Goal: Task Accomplishment & Management: Complete application form

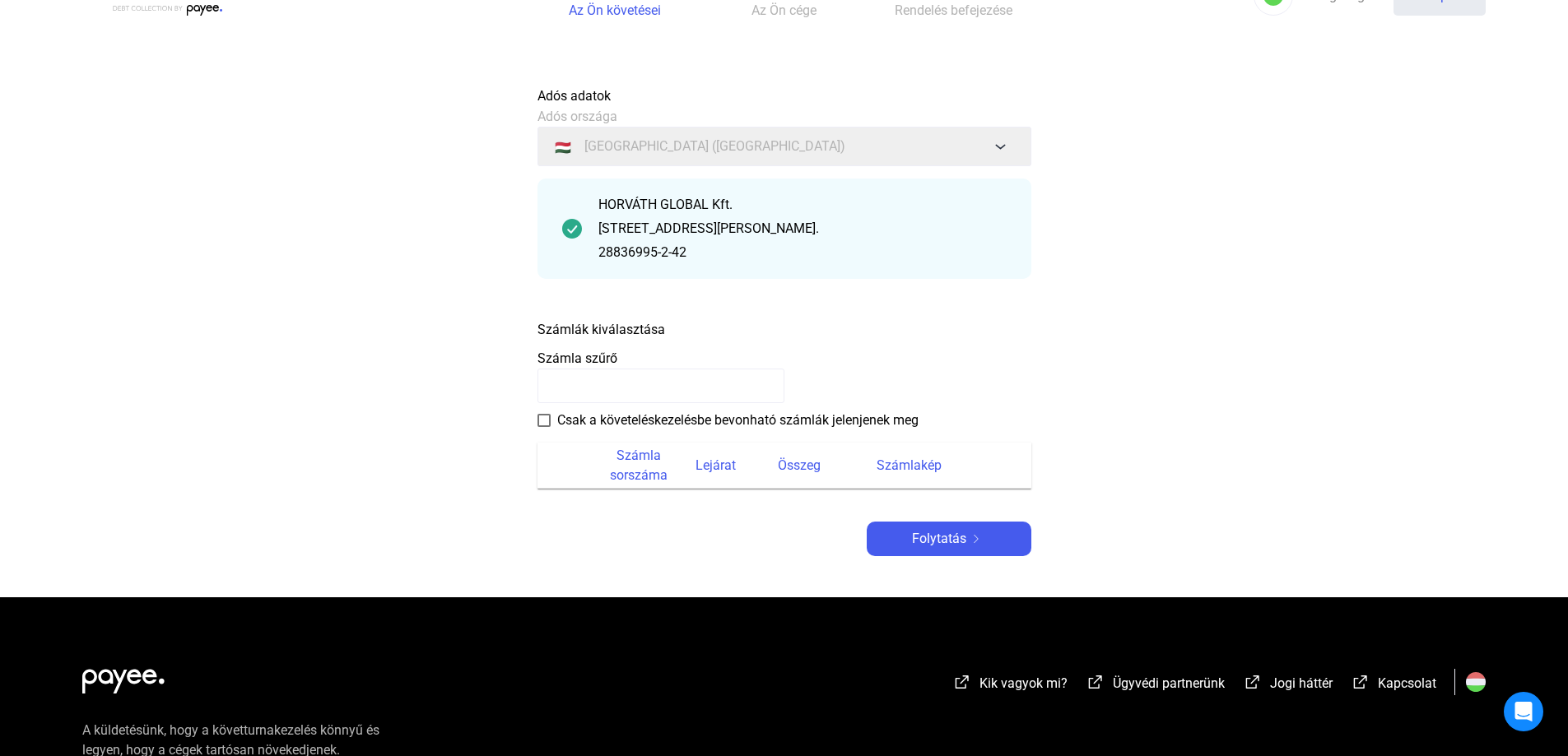
scroll to position [82, 0]
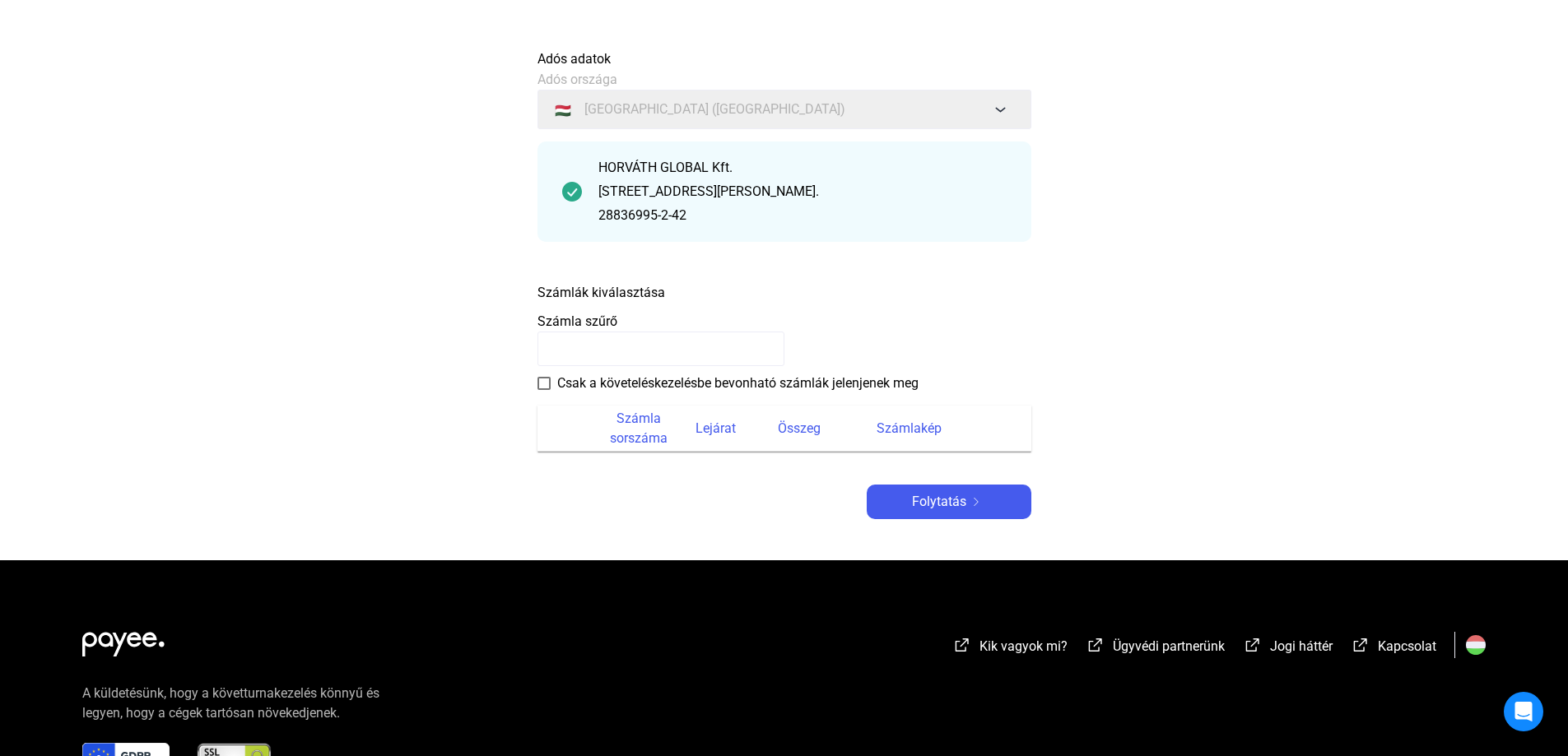
click at [732, 348] on input at bounding box center [660, 349] width 247 height 35
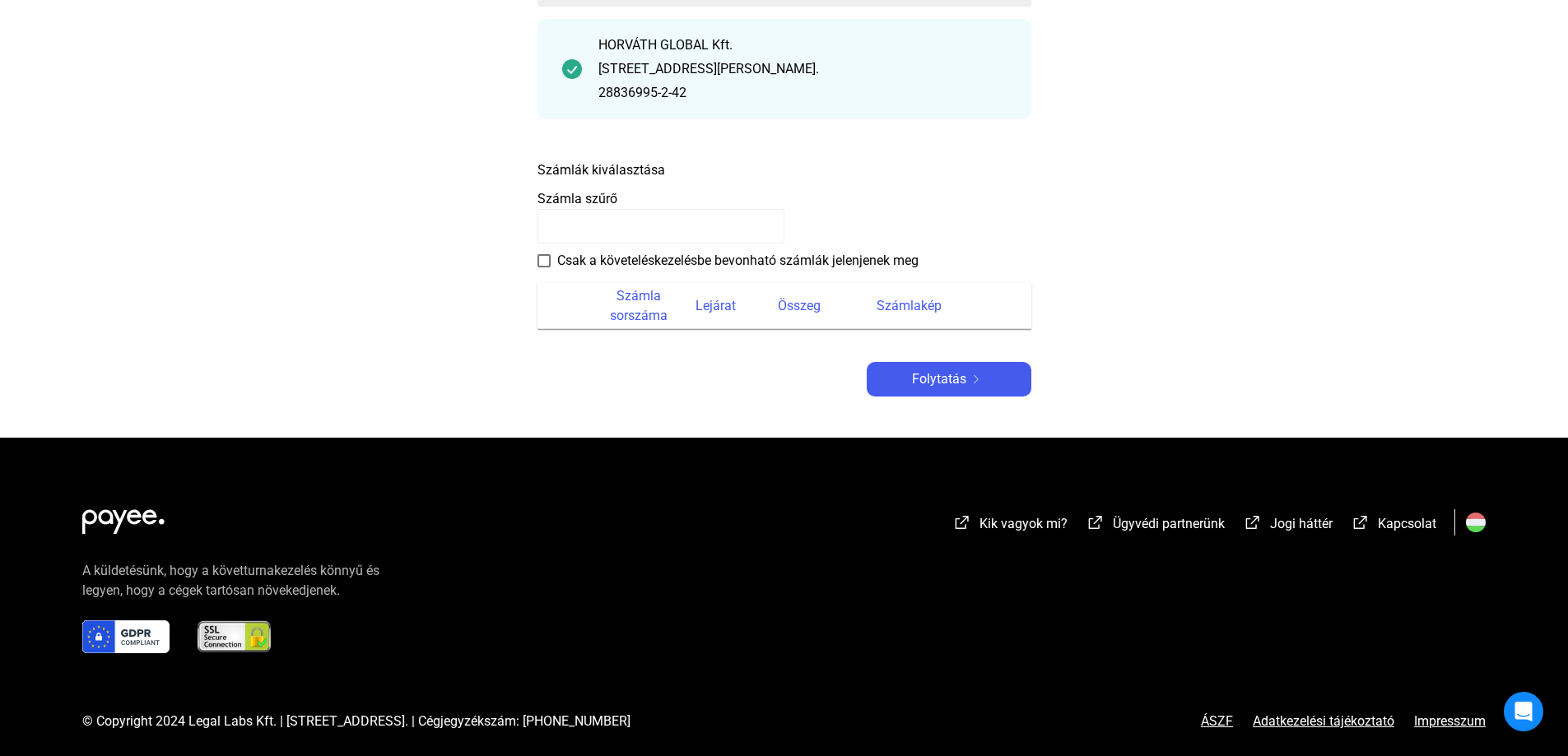
scroll to position [212, 0]
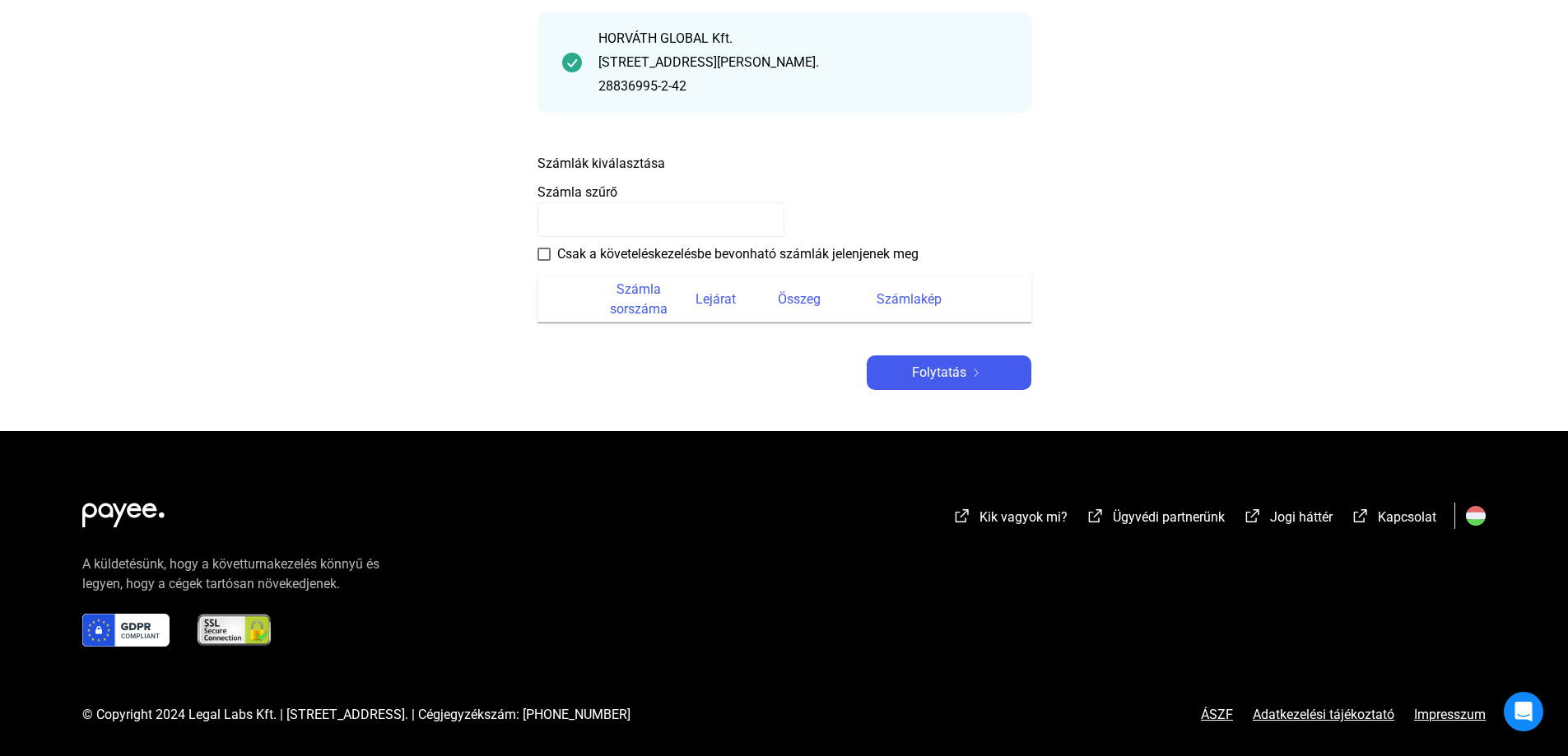
click at [542, 259] on span at bounding box center [544, 255] width 14 height 14
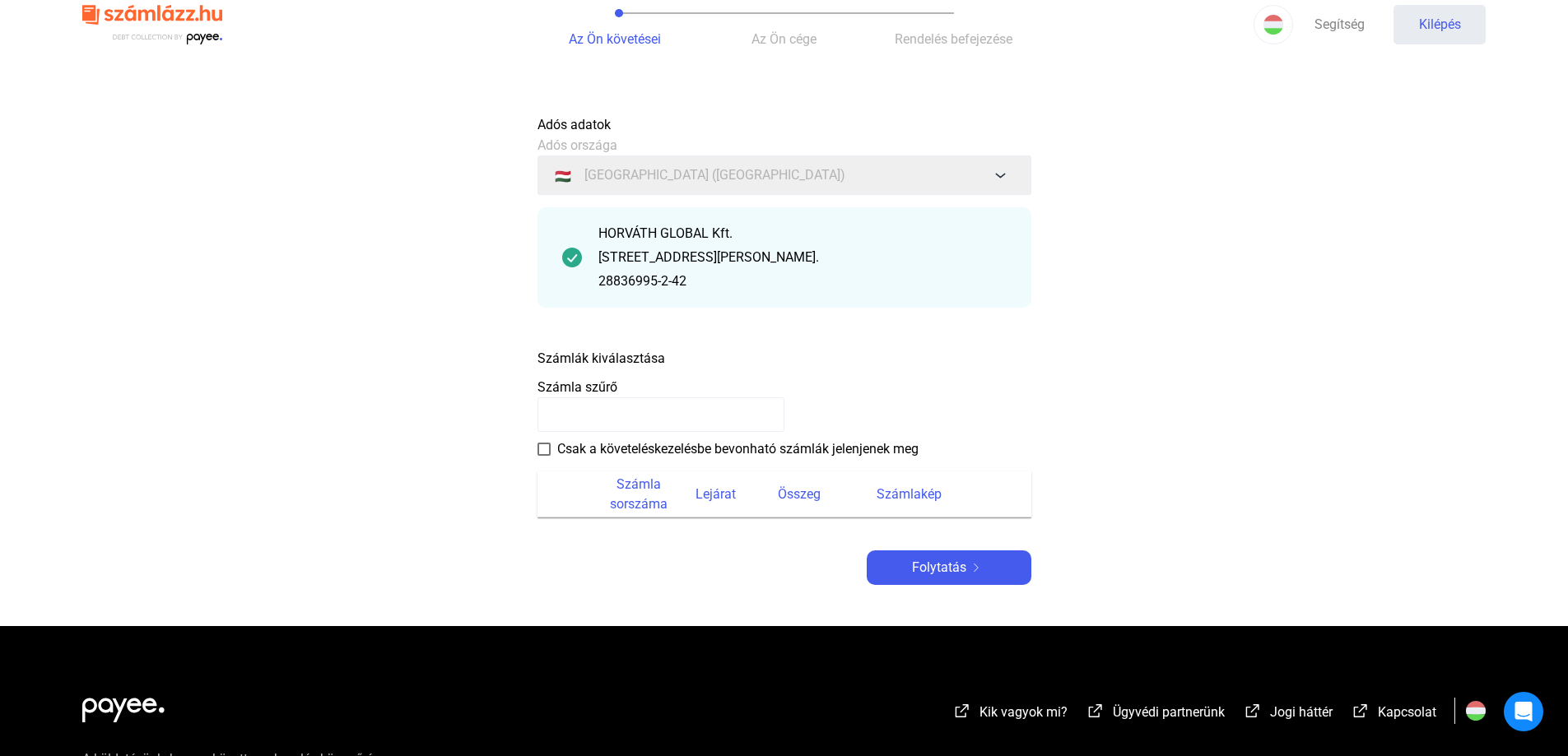
scroll to position [0, 0]
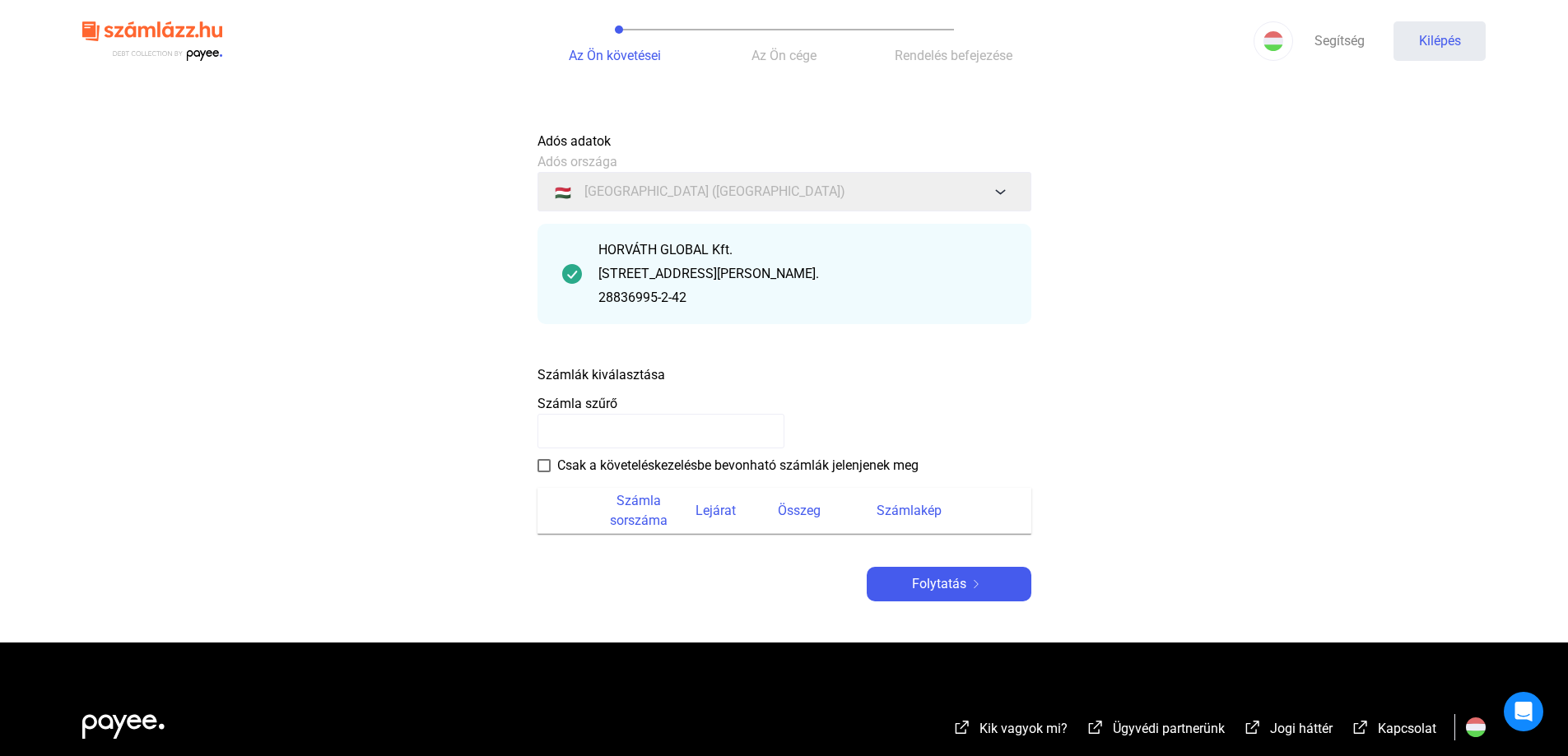
click at [602, 405] on font "Számla szűrő" at bounding box center [577, 404] width 79 height 15
click at [615, 426] on input at bounding box center [660, 432] width 247 height 35
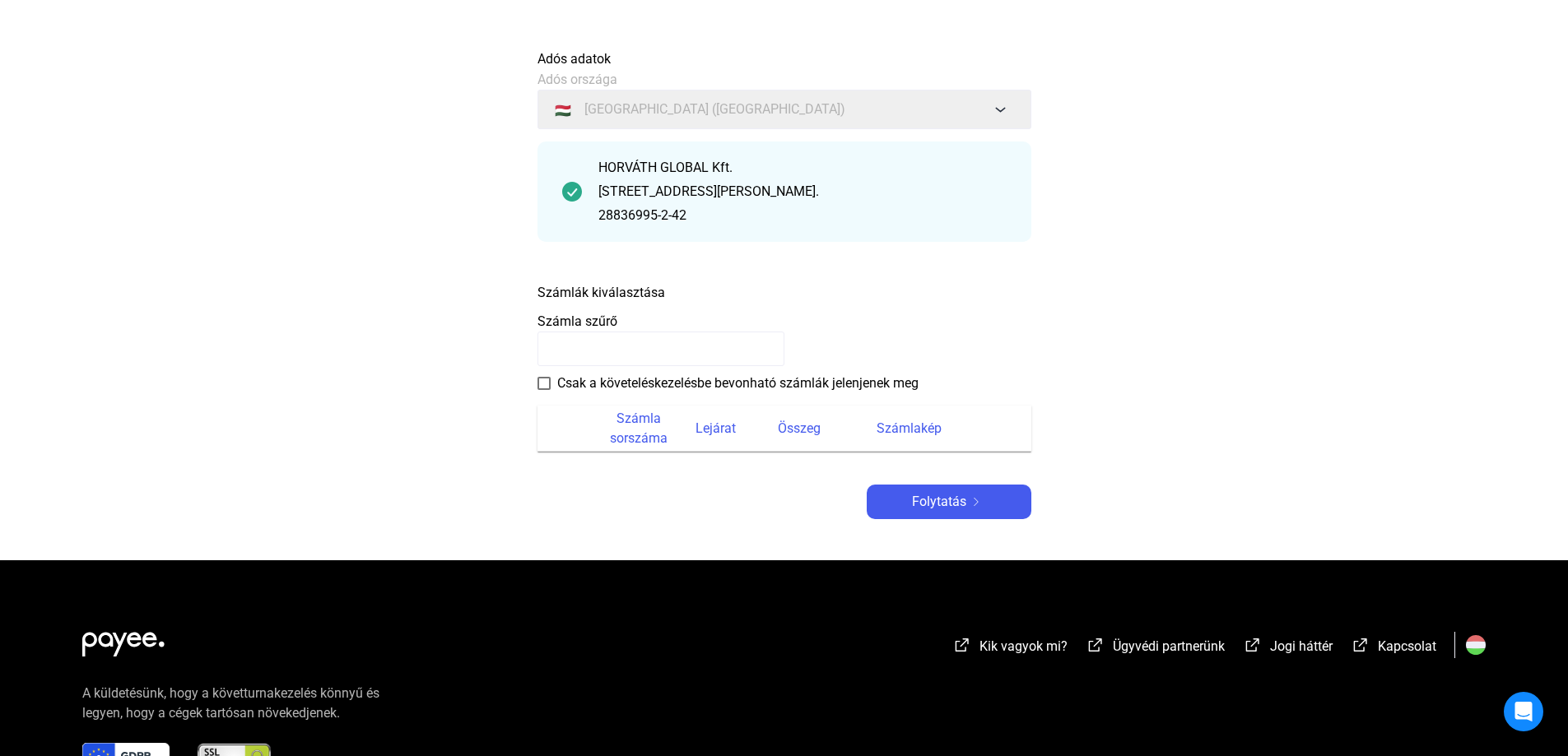
click at [539, 390] on label "Csak a követeléskezelésbe bevonható számlák jelenjenek meg" at bounding box center [728, 383] width 381 height 19
click at [927, 500] on font "Folytatás" at bounding box center [939, 501] width 54 height 15
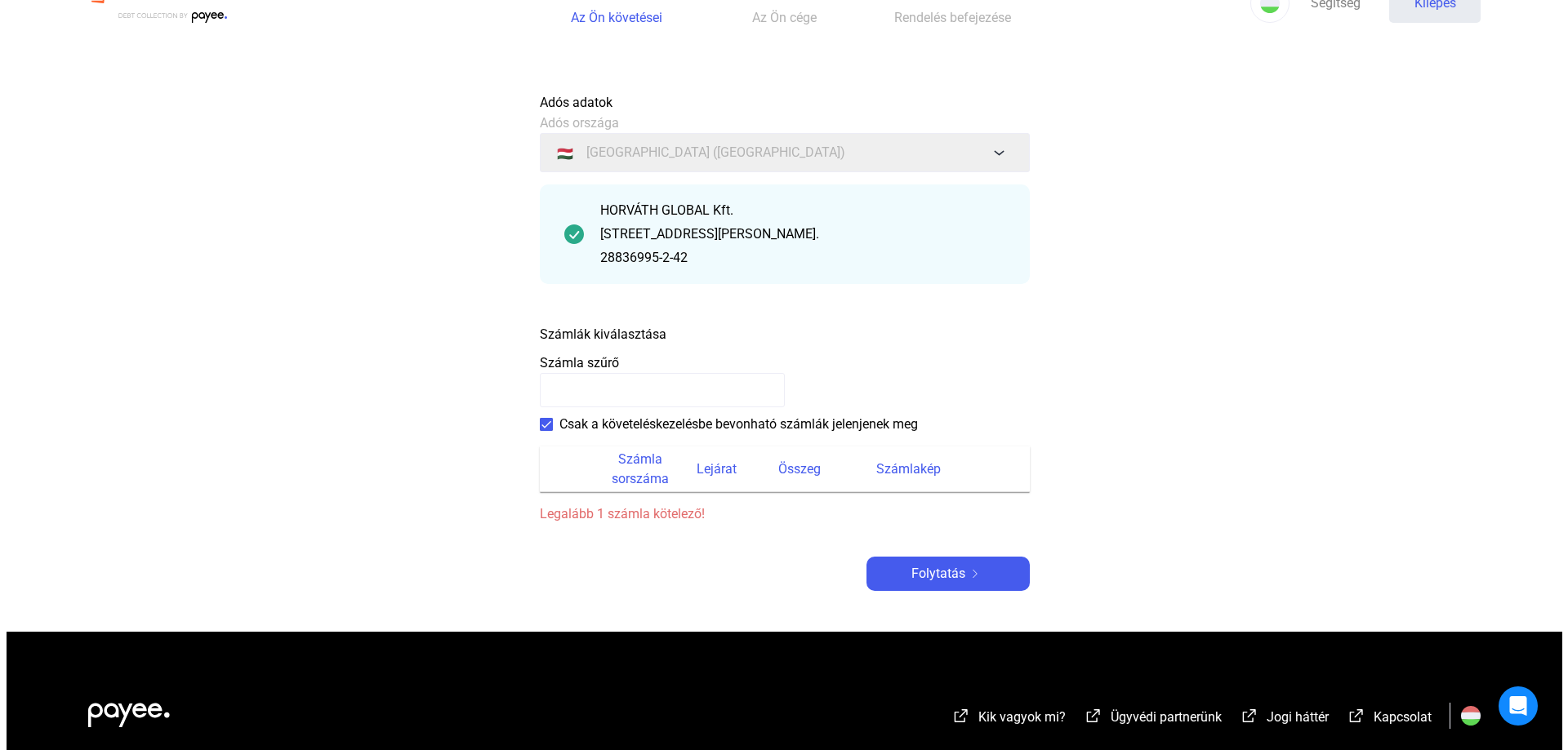
scroll to position [0, 0]
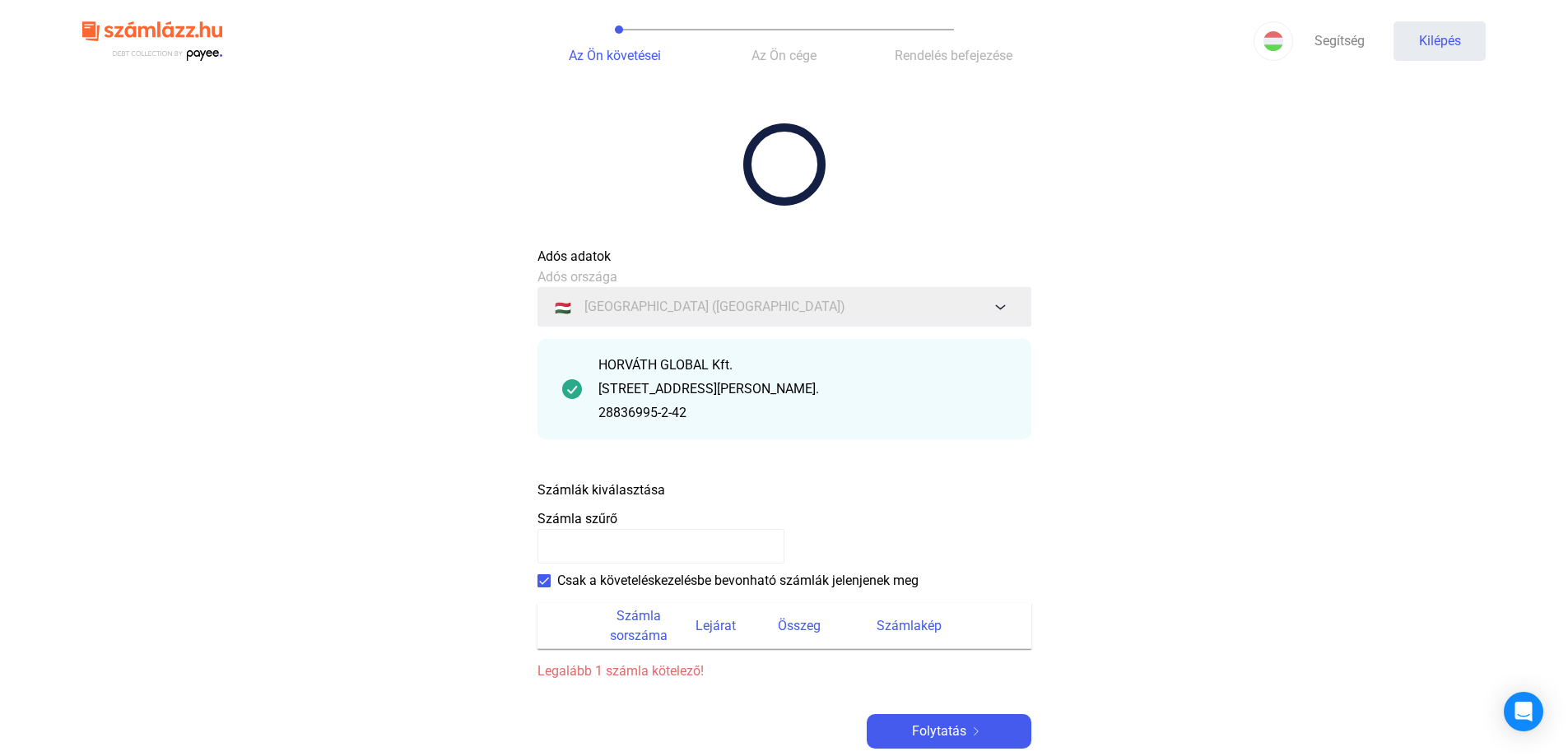
click at [178, 28] on img at bounding box center [152, 41] width 140 height 53
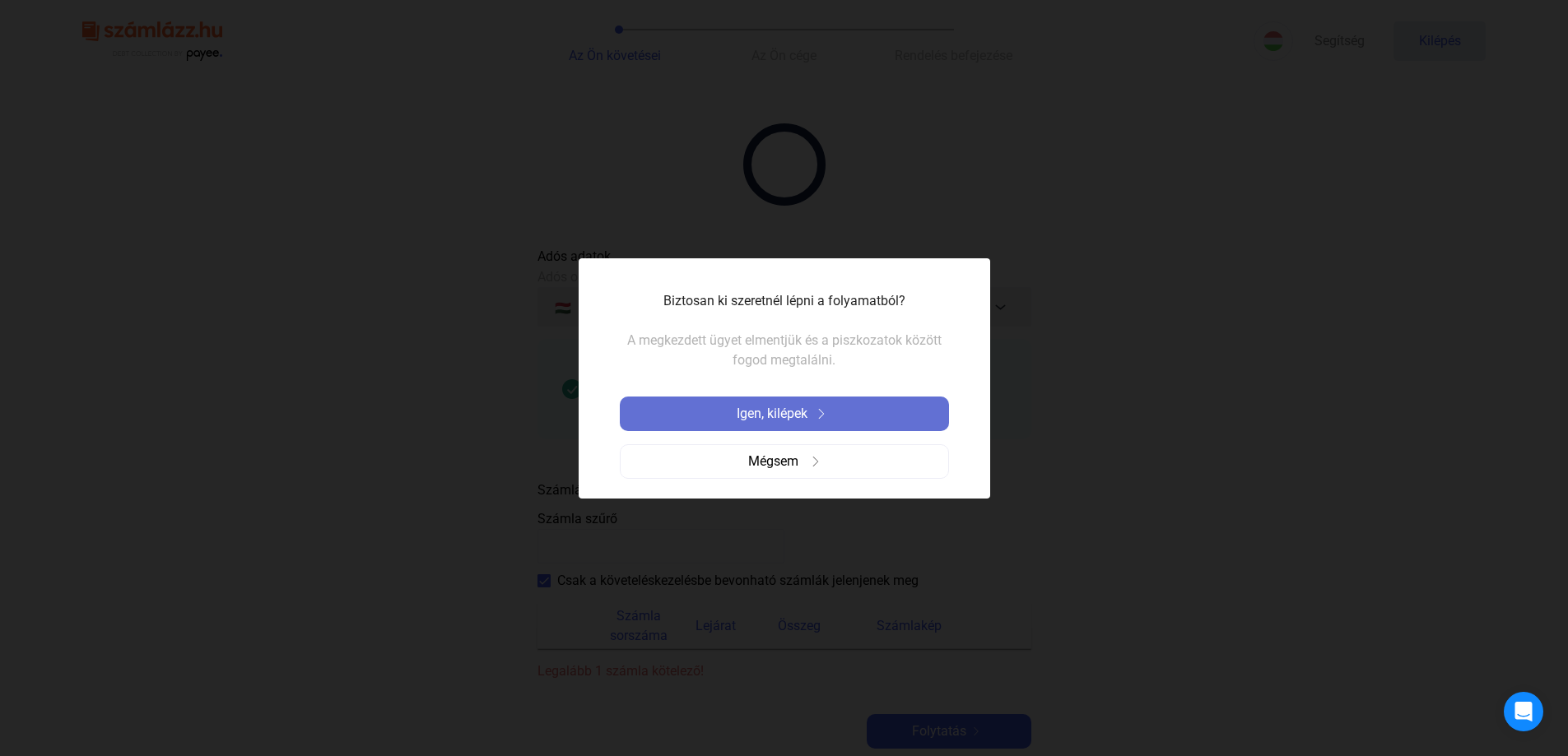
click at [767, 416] on font "Igen, kilépek" at bounding box center [771, 413] width 71 height 15
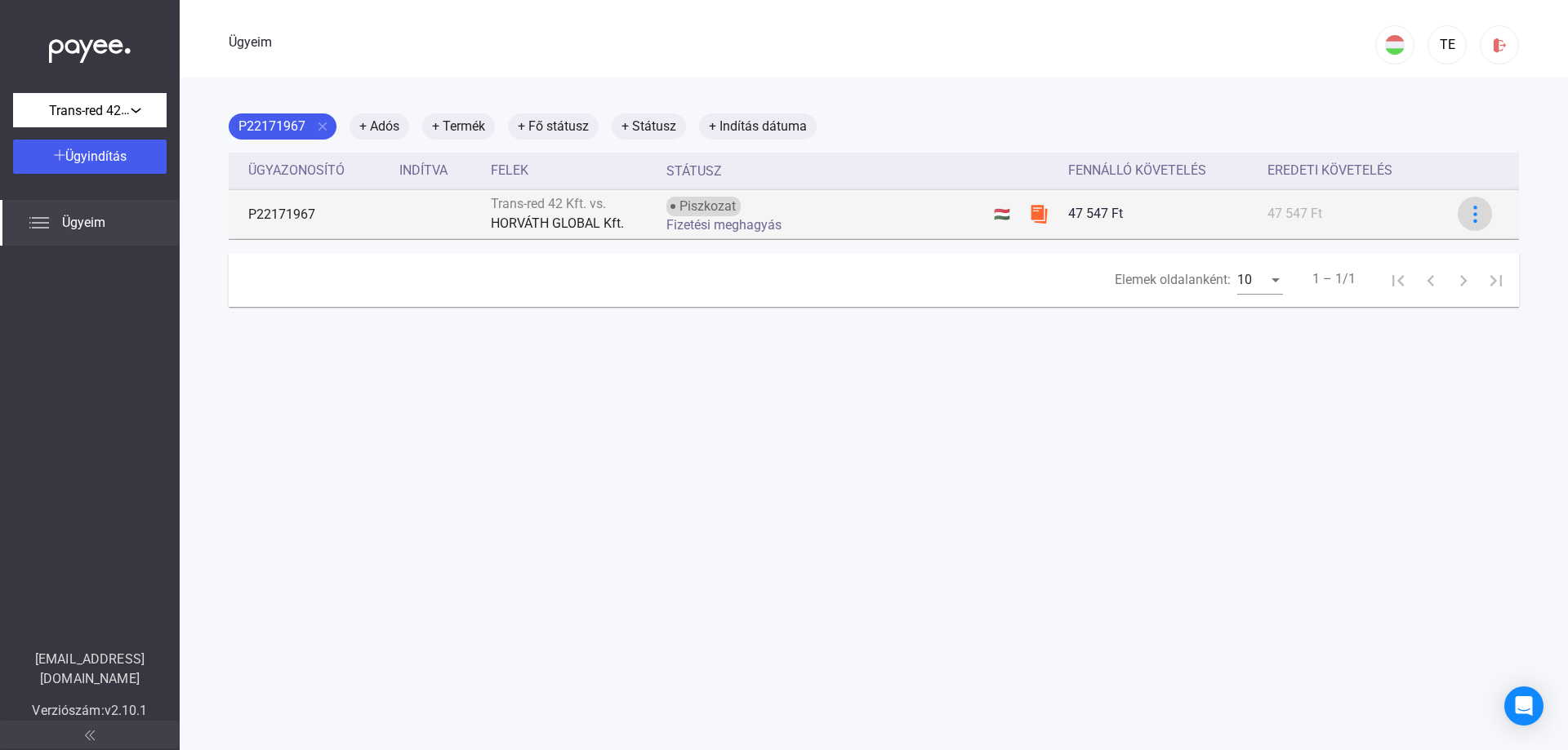
click at [1467, 214] on img at bounding box center [1476, 214] width 17 height 17
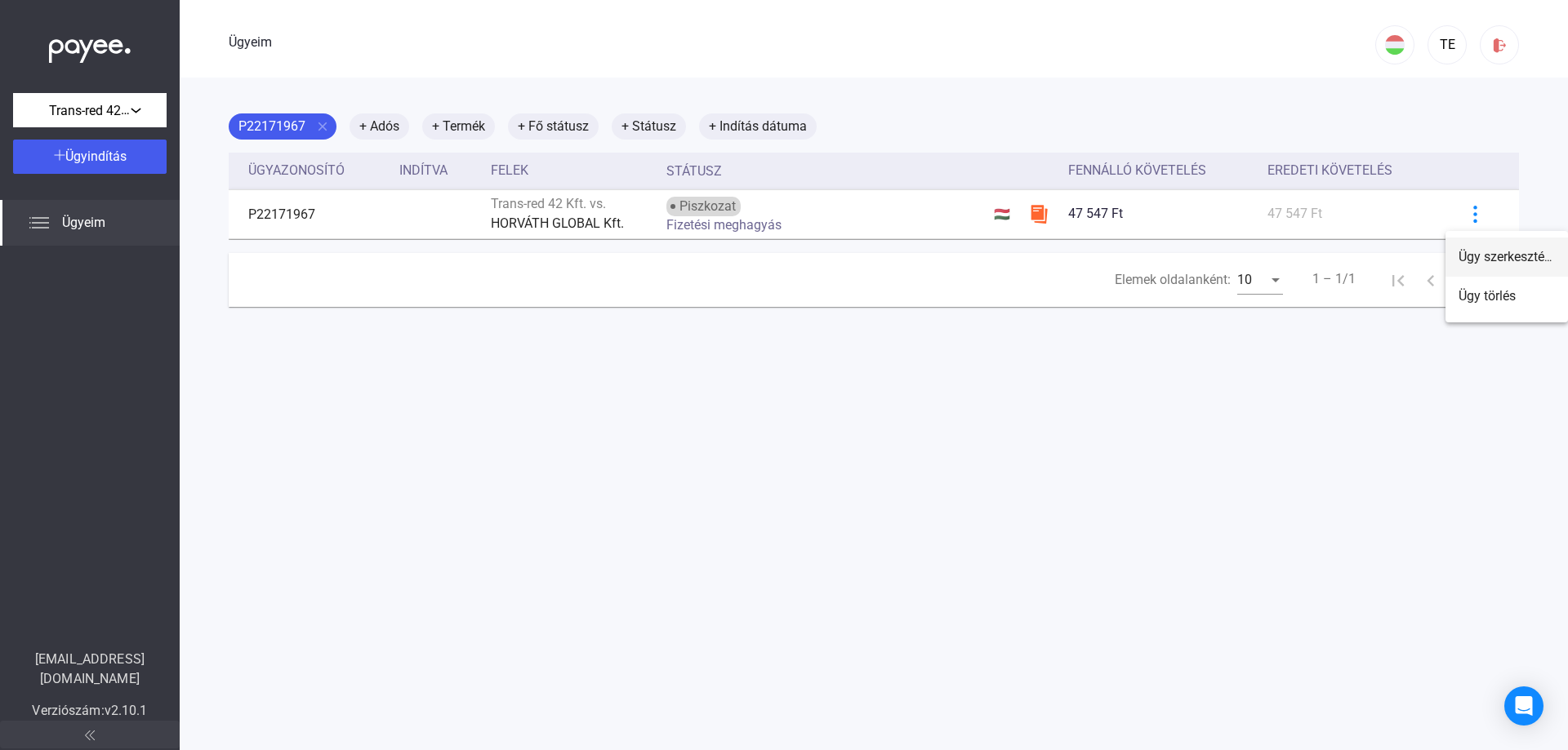
click at [1472, 254] on font "Ügy szerkesztése" at bounding box center [1507, 256] width 99 height 15
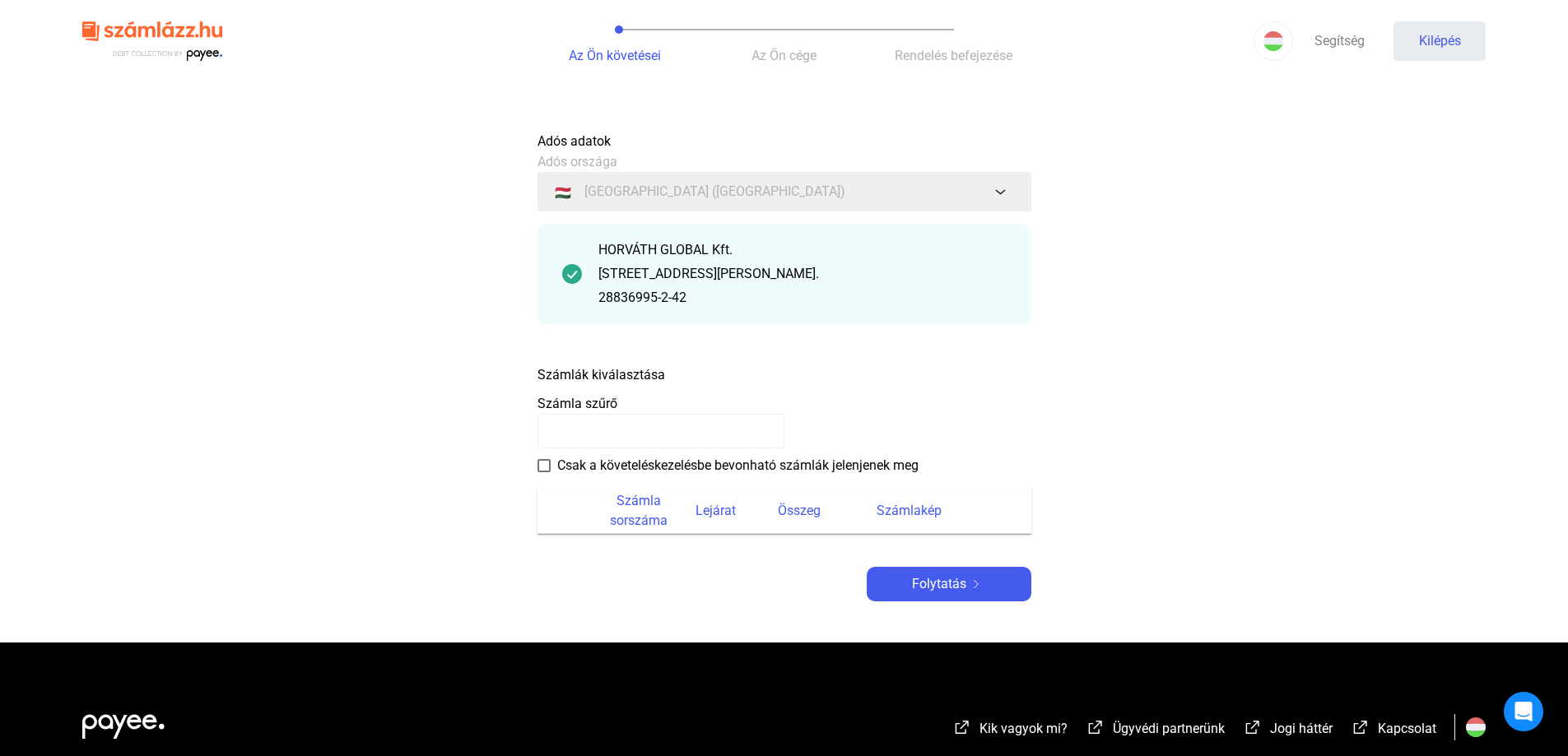
click at [651, 430] on input at bounding box center [660, 432] width 247 height 35
type input "**********"
click at [543, 468] on span at bounding box center [544, 466] width 14 height 14
click at [923, 588] on font "Folytatás" at bounding box center [939, 584] width 54 height 15
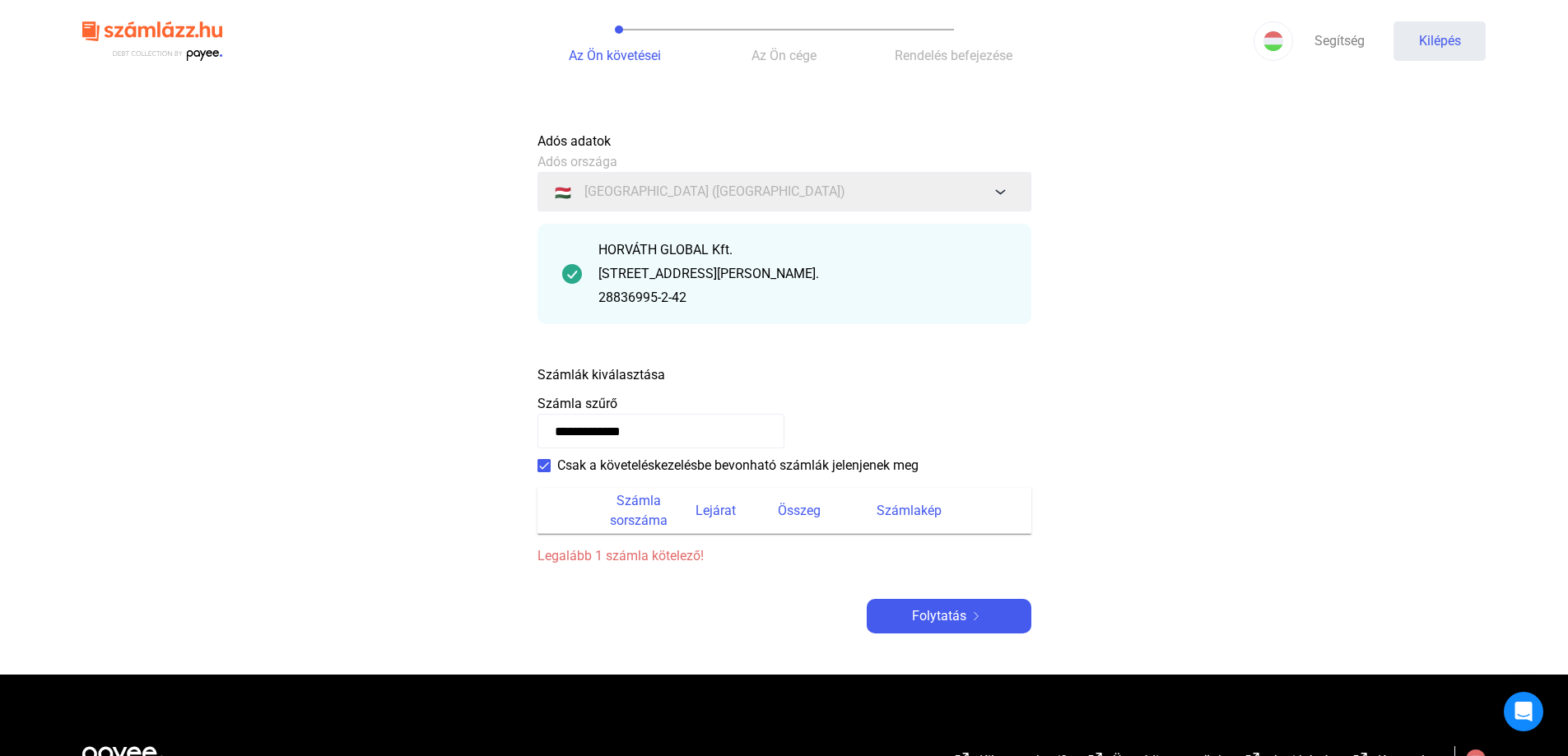
click at [668, 430] on input "**********" at bounding box center [660, 432] width 247 height 35
click at [548, 421] on input "**********" at bounding box center [660, 432] width 247 height 35
click at [543, 468] on span at bounding box center [544, 466] width 14 height 14
click at [937, 618] on font "Folytatás" at bounding box center [939, 616] width 54 height 15
click at [947, 616] on font "Folytatás" at bounding box center [939, 616] width 54 height 15
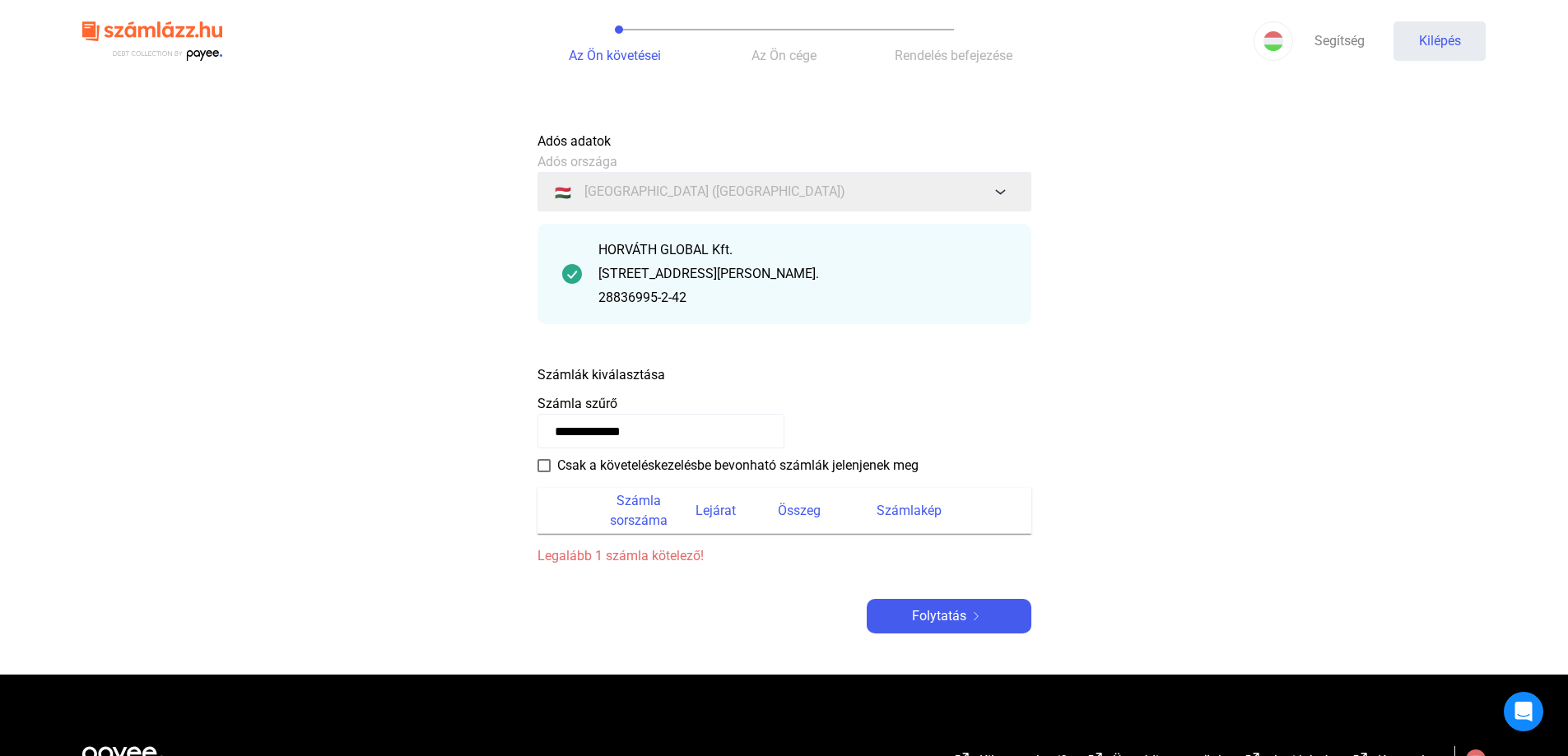
click at [976, 277] on div "[STREET_ADDRESS][PERSON_NAME]." at bounding box center [802, 274] width 408 height 19
click at [630, 407] on payee-form-field "**********" at bounding box center [784, 421] width 494 height 54
click at [1453, 36] on font "Kilépés" at bounding box center [1439, 41] width 42 height 15
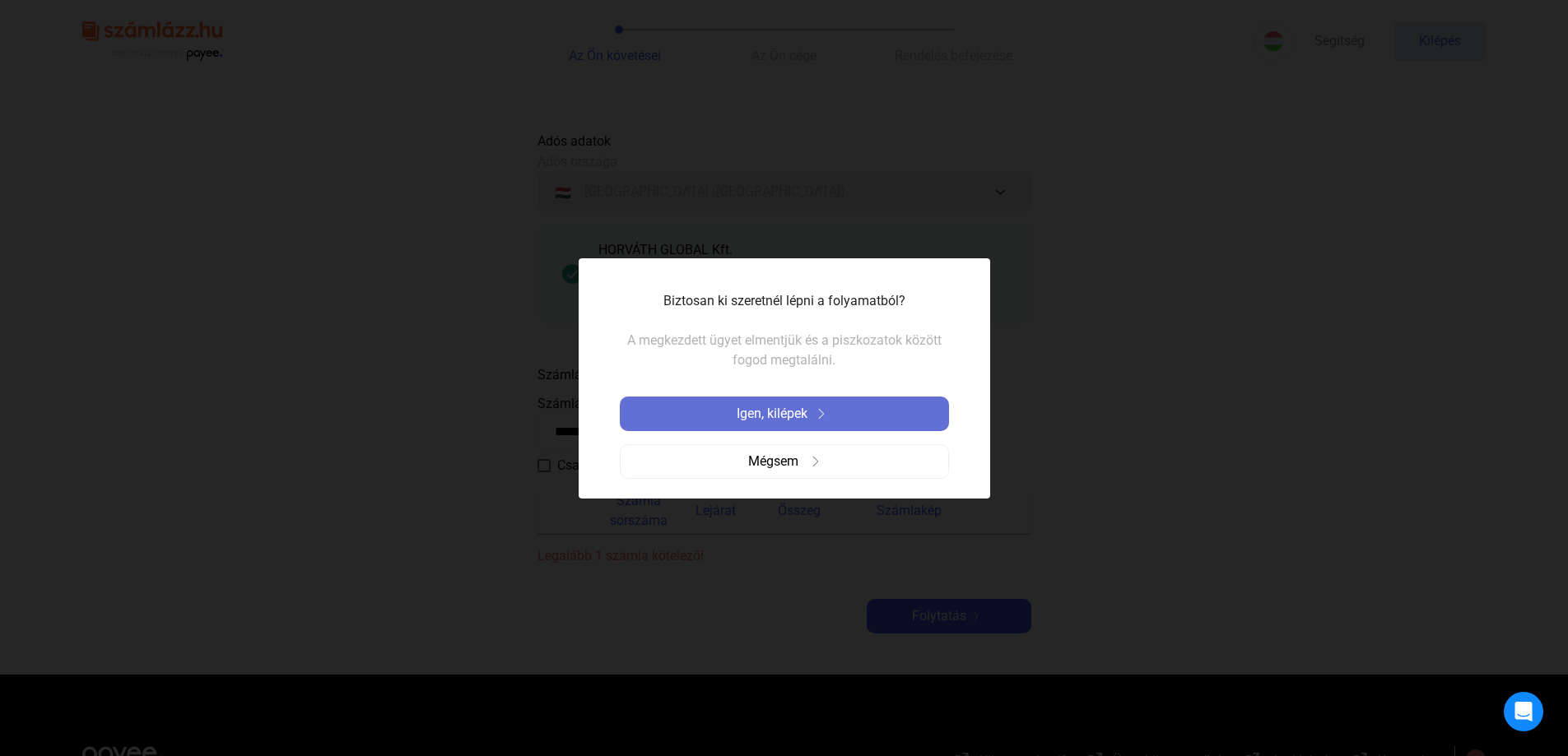
click at [787, 413] on font "Igen, kilépek" at bounding box center [771, 413] width 71 height 15
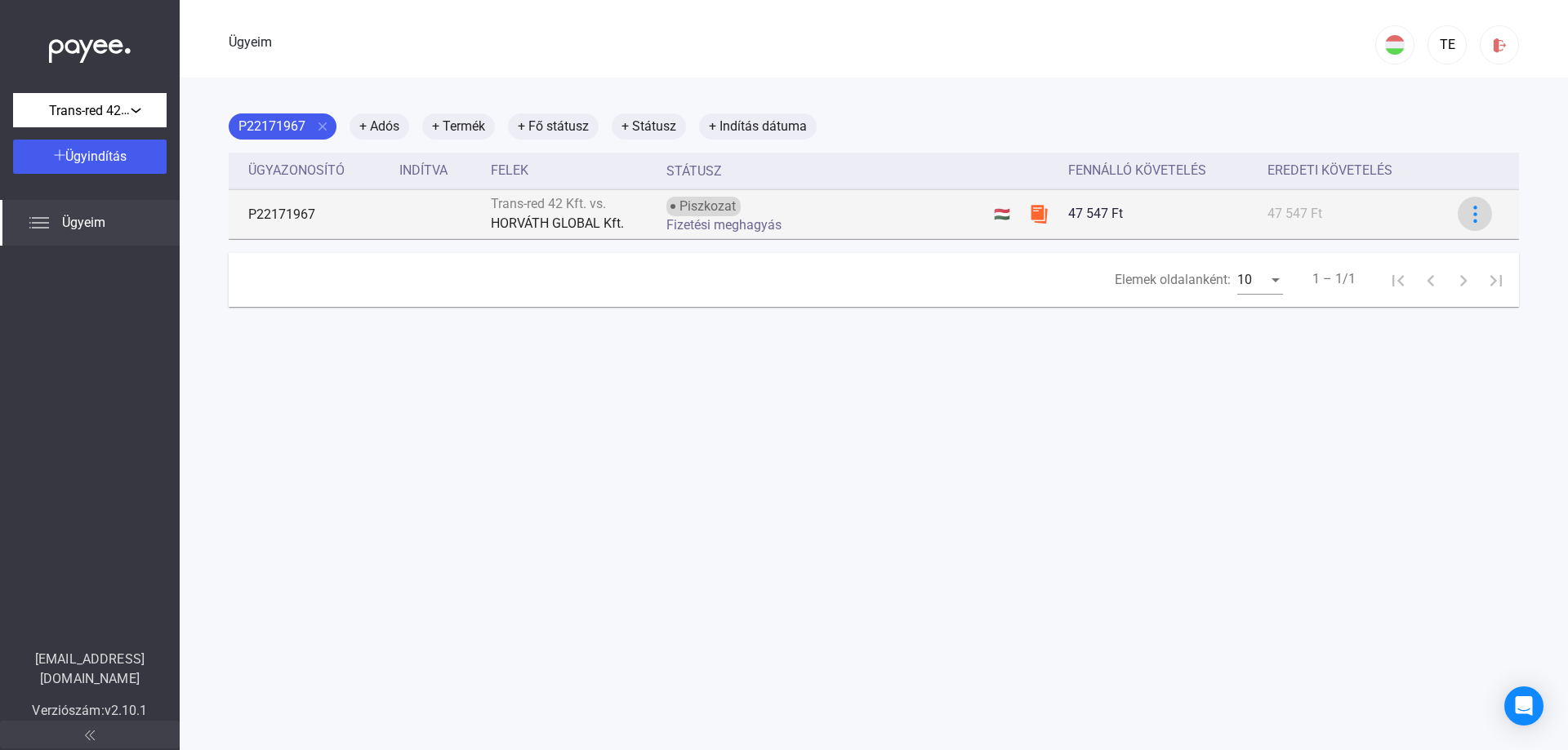
click at [1467, 214] on img at bounding box center [1476, 214] width 17 height 17
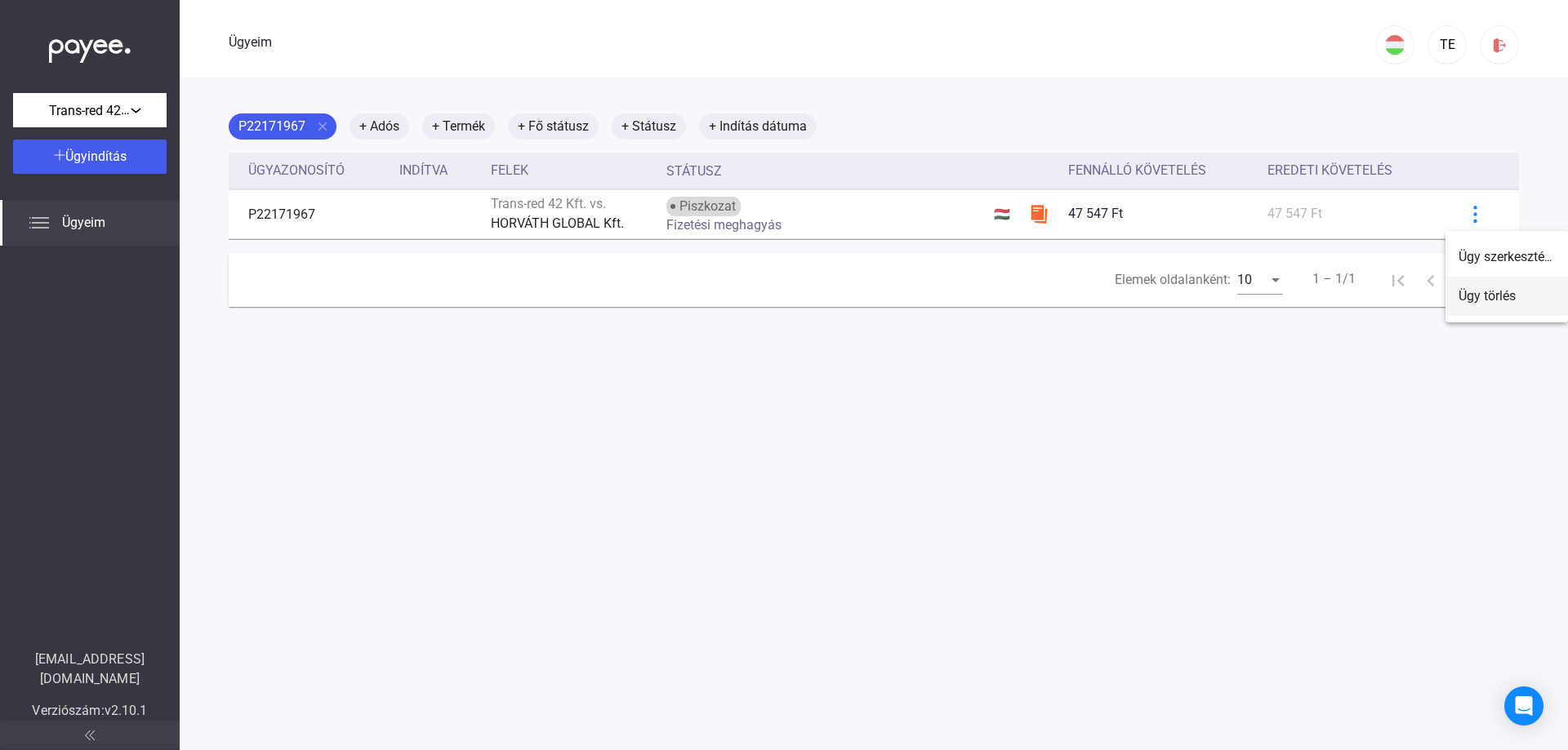
click at [1482, 303] on button "Ügy törlés" at bounding box center [1507, 296] width 123 height 39
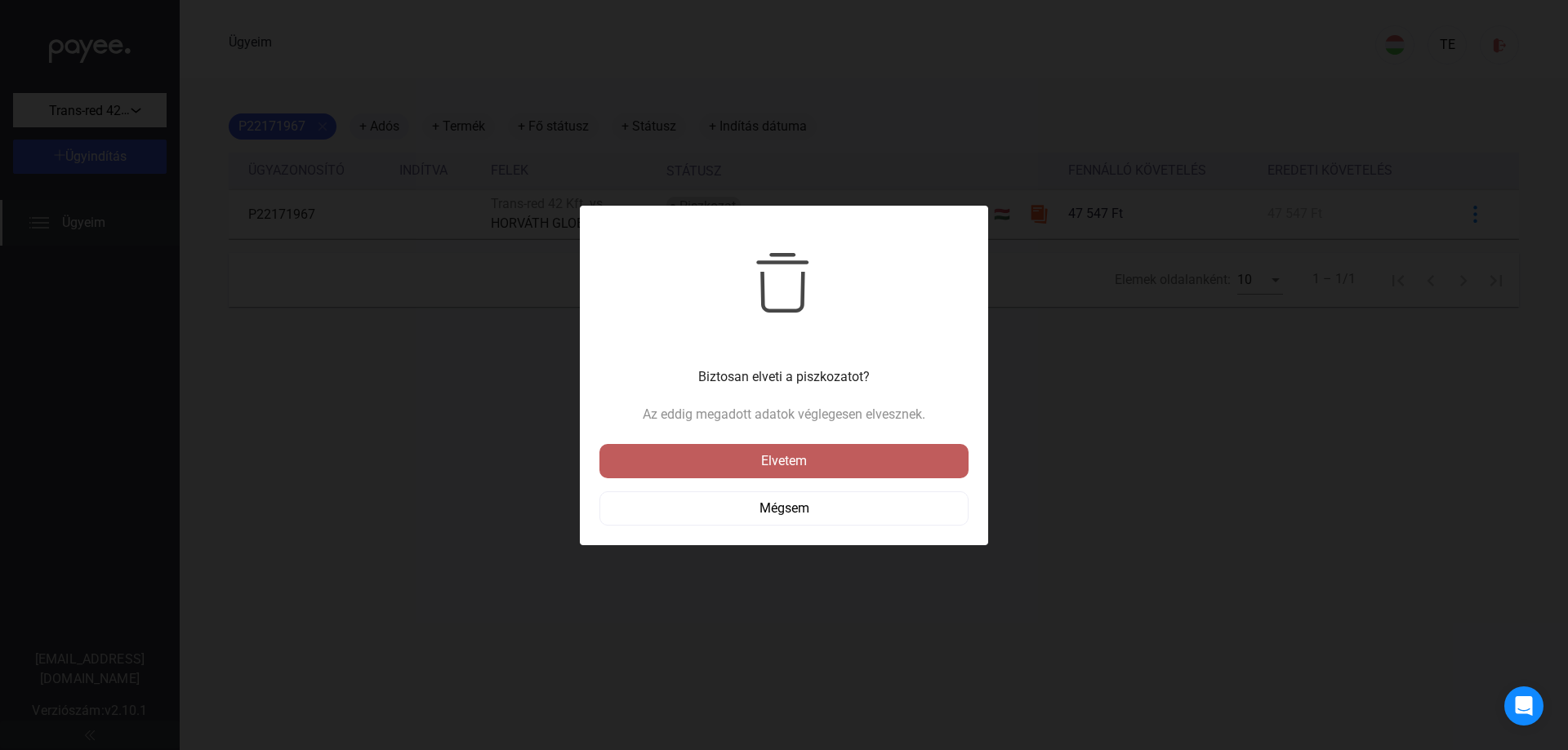
click at [772, 459] on font "Elvetem" at bounding box center [784, 461] width 46 height 15
